Goal: Task Accomplishment & Management: Manage account settings

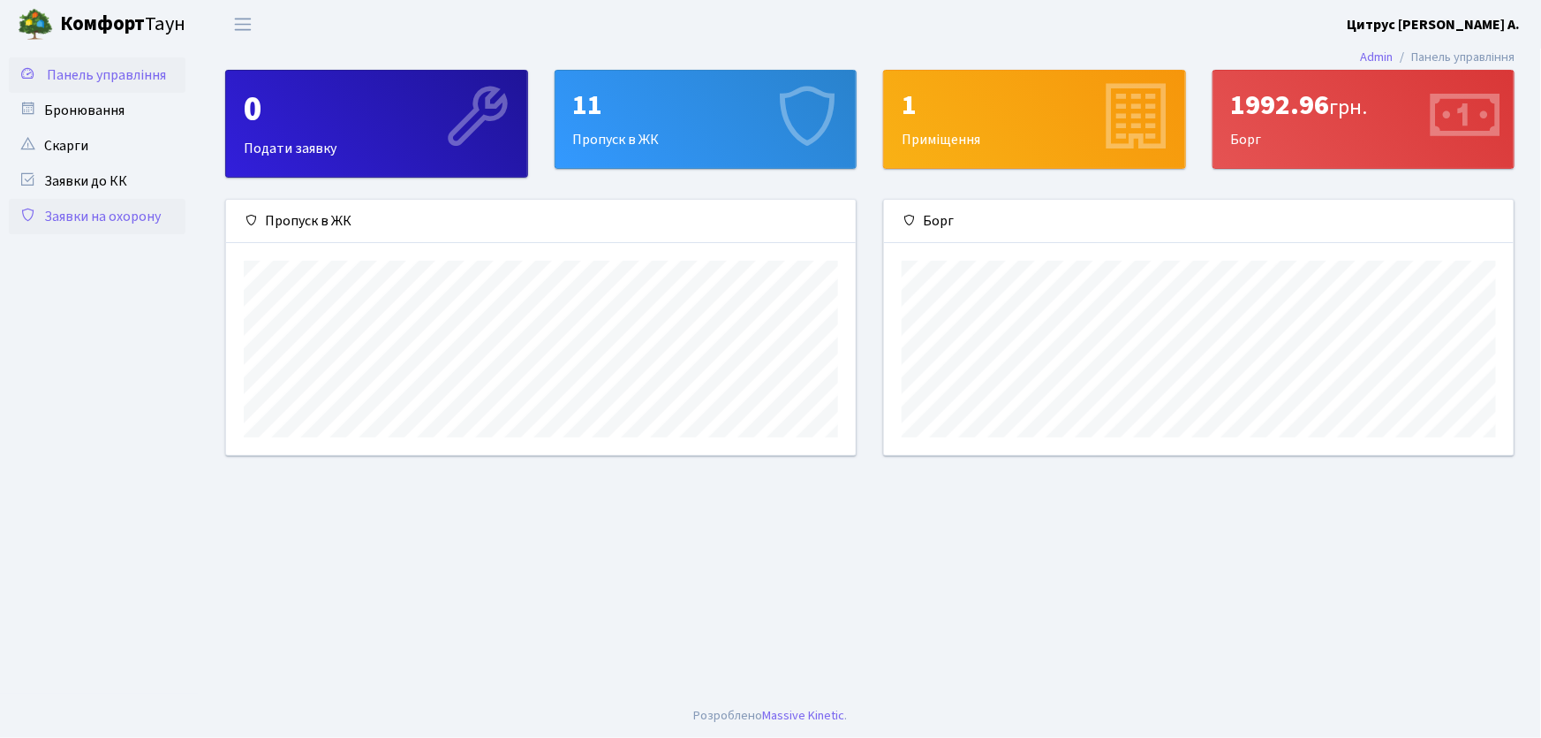
scroll to position [255, 630]
click at [120, 218] on link "Заявки на охорону" at bounding box center [97, 216] width 177 height 35
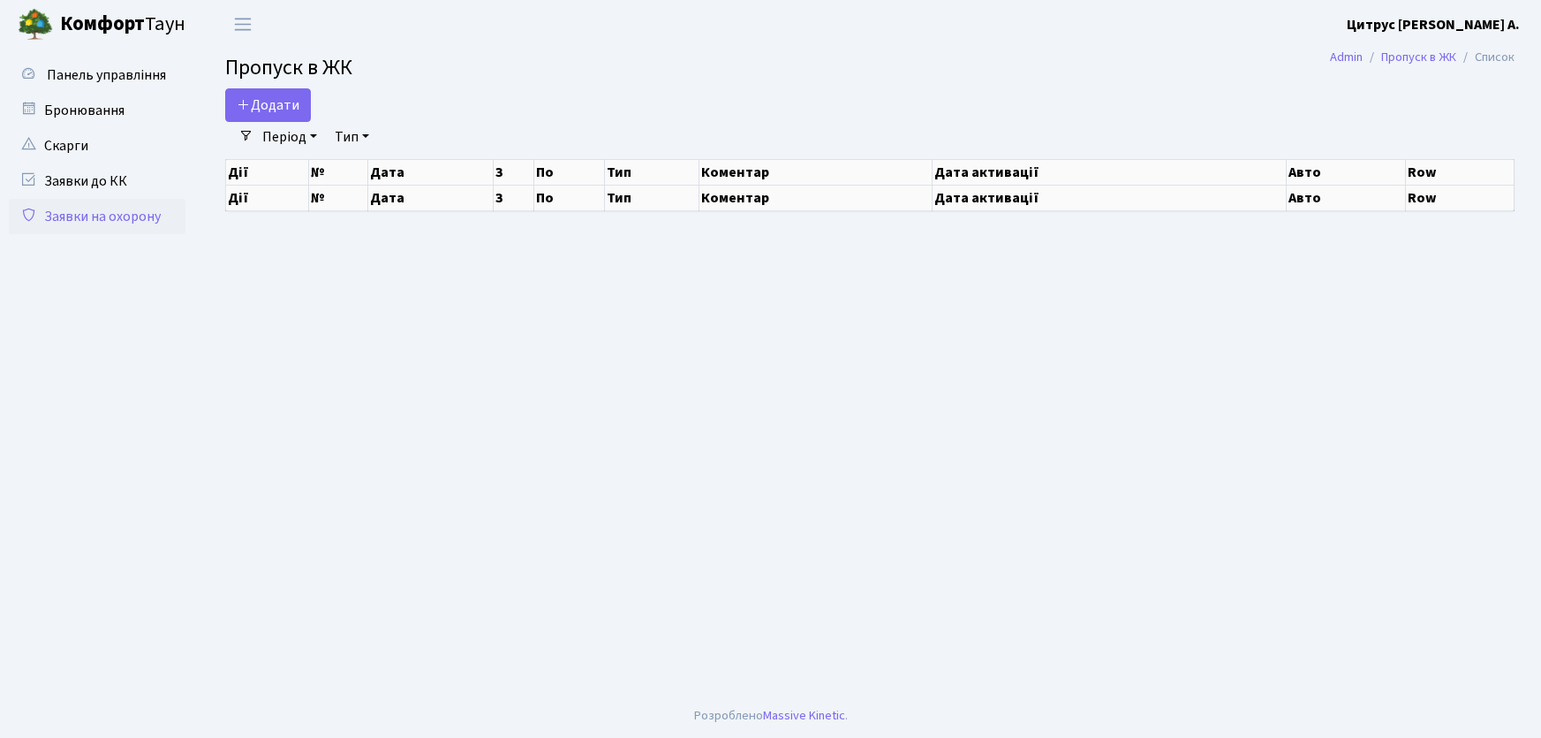
select select "25"
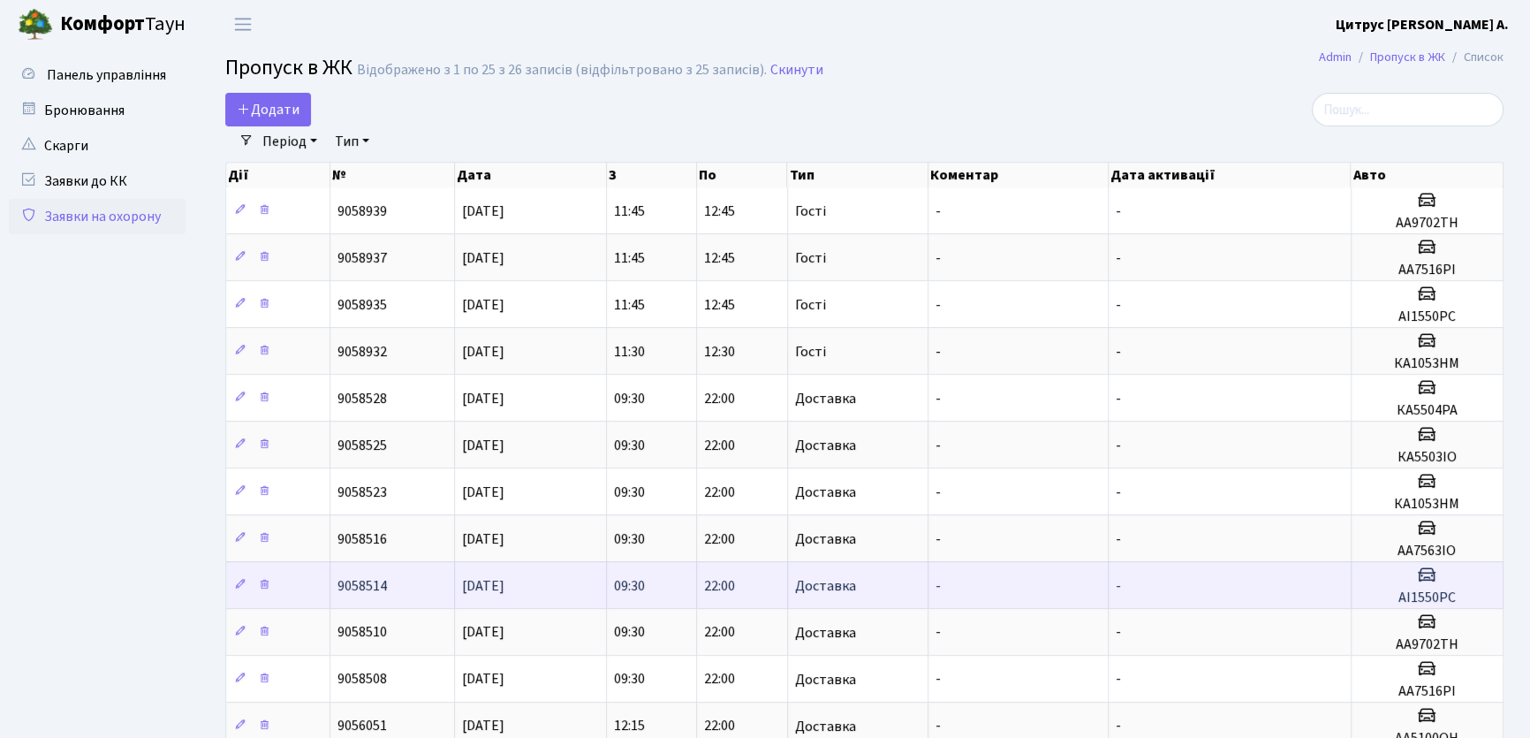
click at [1027, 594] on td "-" at bounding box center [1018, 584] width 180 height 47
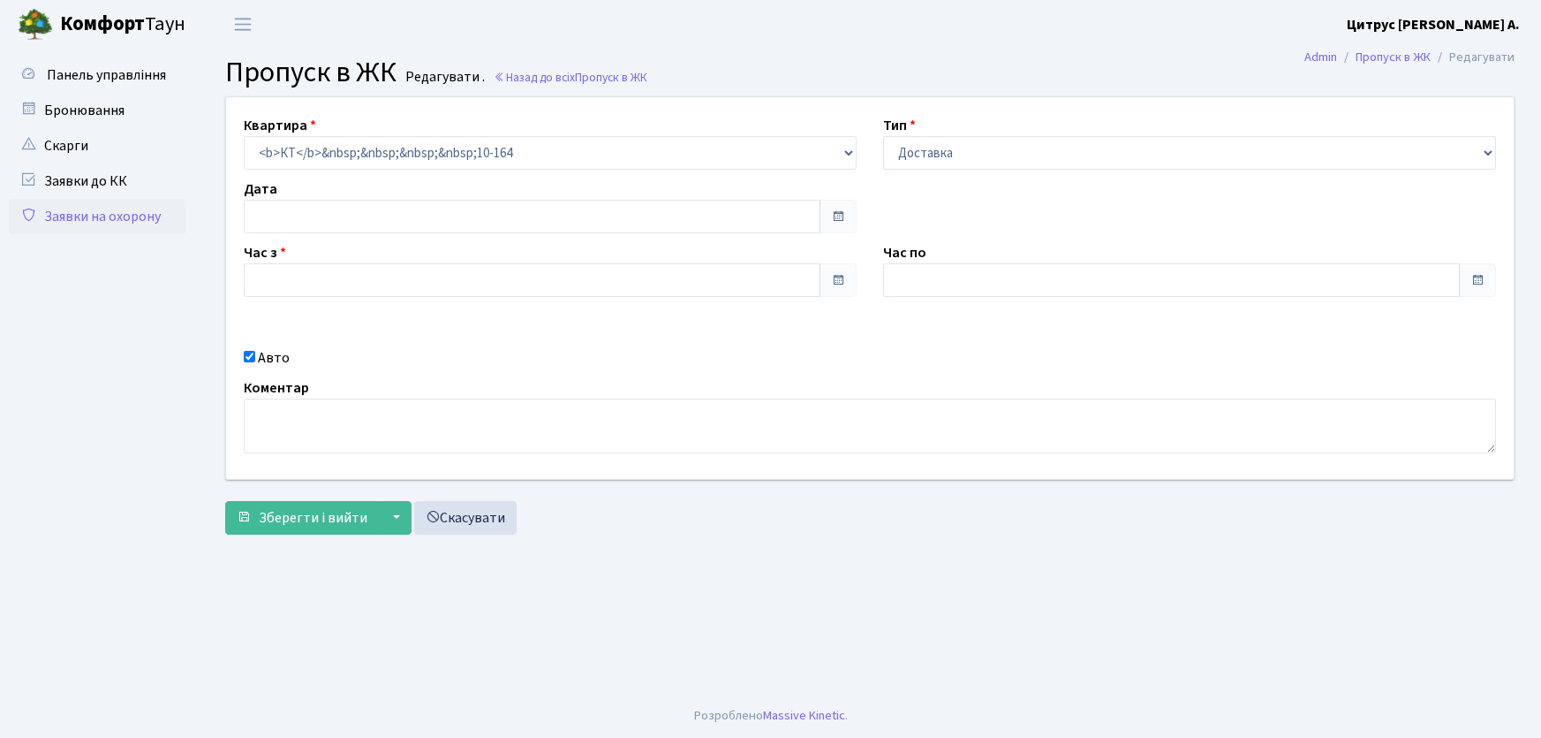
type input "[DATE]"
type input "09:30"
type input "22:00"
checkbox input "true"
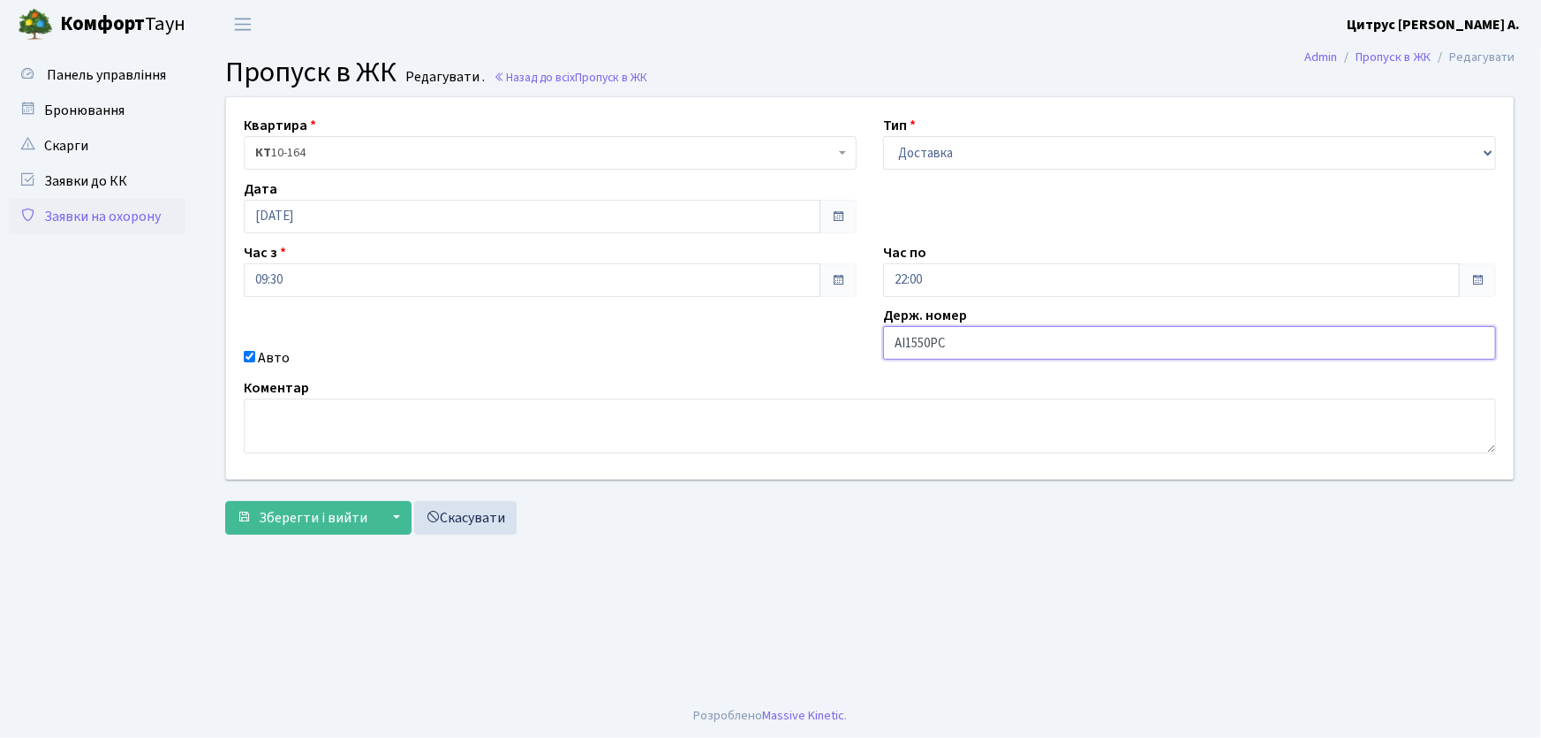
drag, startPoint x: 961, startPoint y: 345, endPoint x: 851, endPoint y: 346, distance: 110.4
click at [853, 346] on div "Квартира <b>КТ</b>&nbsp;&nbsp;&nbsp;&nbsp;10-164 КТ 10-164 Тип - Доставка Таксі…" at bounding box center [870, 288] width 1314 height 382
type input "СВ0269ВО"
click at [225, 501] on button "Зберегти і вийти" at bounding box center [302, 518] width 154 height 34
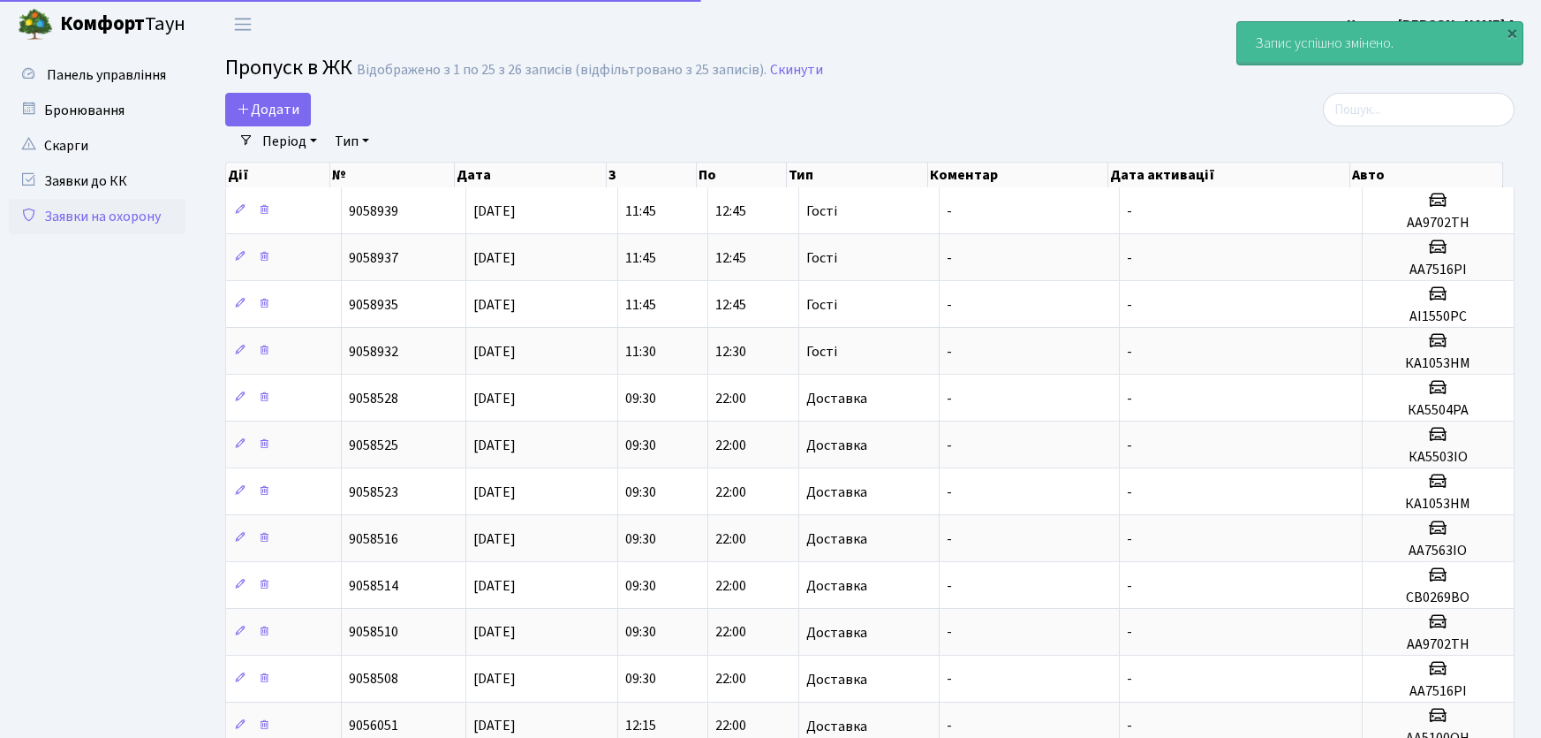
select select "25"
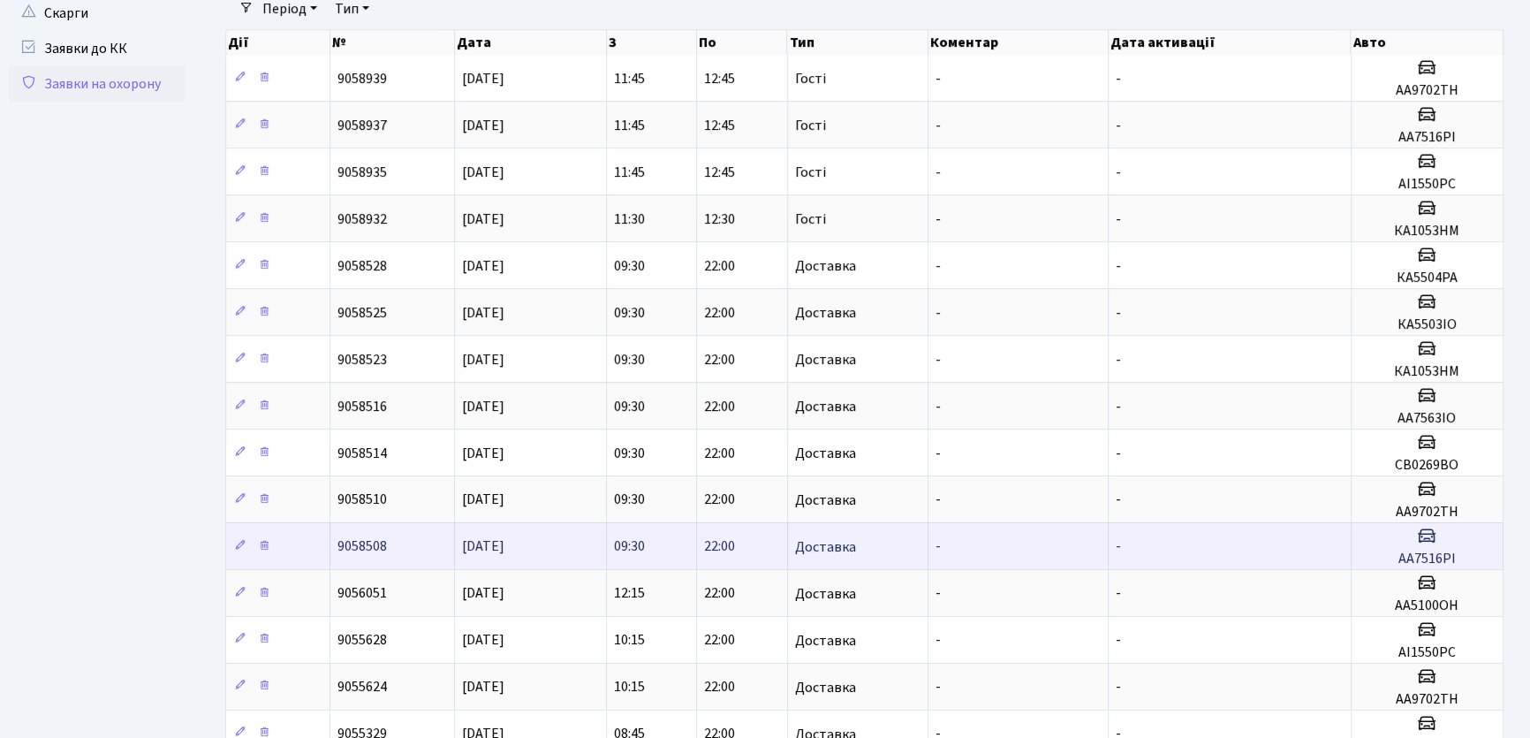
scroll to position [160, 0]
